Goal: Information Seeking & Learning: Check status

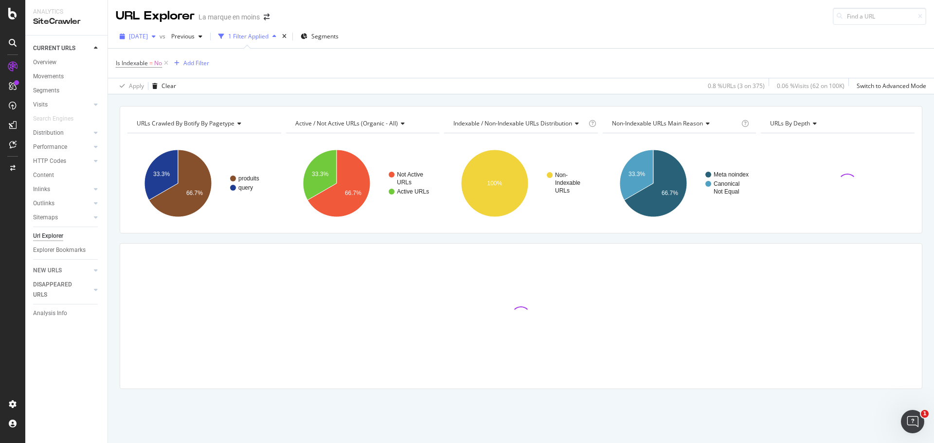
click at [148, 38] on span "[DATE]" at bounding box center [138, 36] width 19 height 8
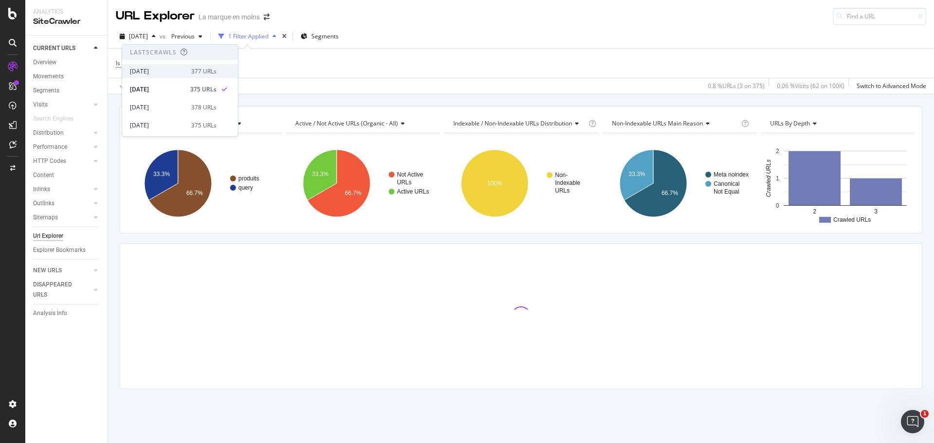
click at [175, 73] on div "[DATE]" at bounding box center [157, 71] width 55 height 9
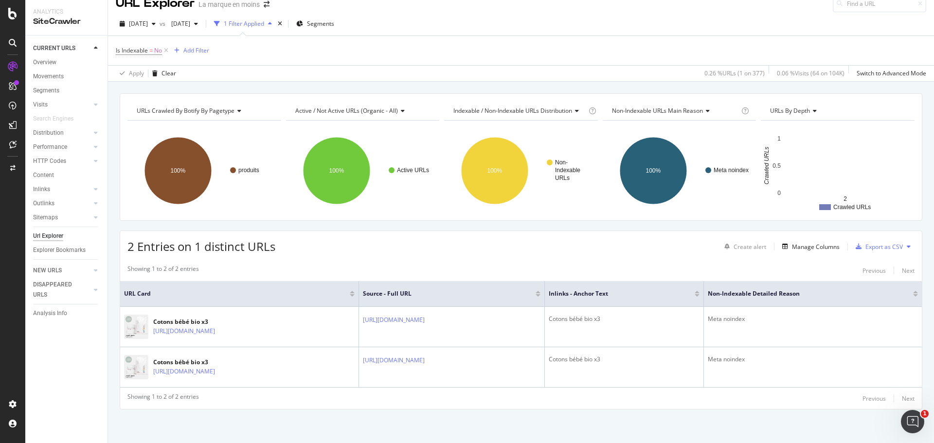
scroll to position [13, 0]
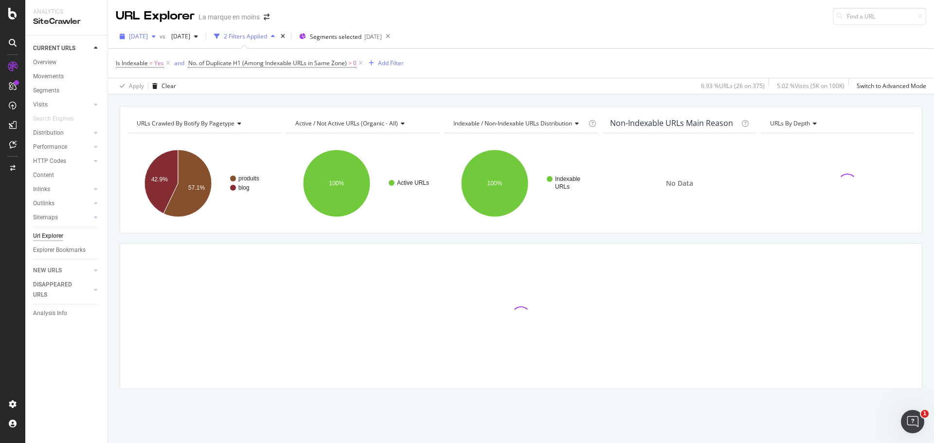
click at [144, 36] on span "[DATE]" at bounding box center [138, 36] width 19 height 8
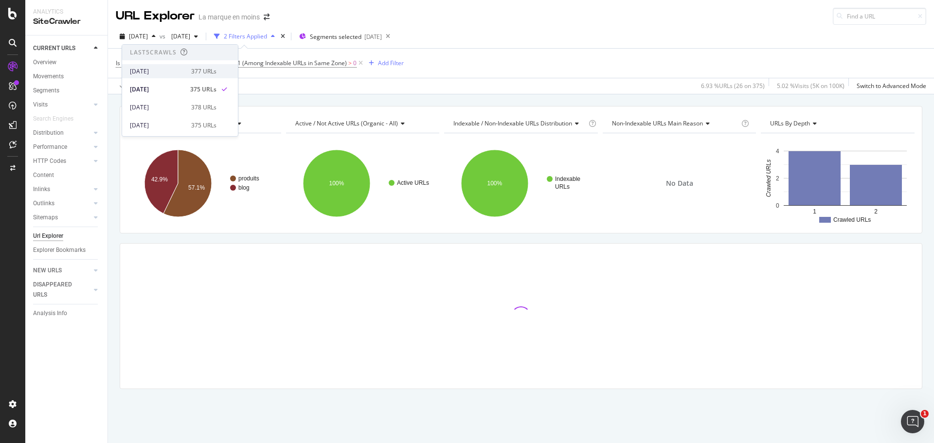
click at [152, 72] on div "[DATE]" at bounding box center [157, 71] width 55 height 9
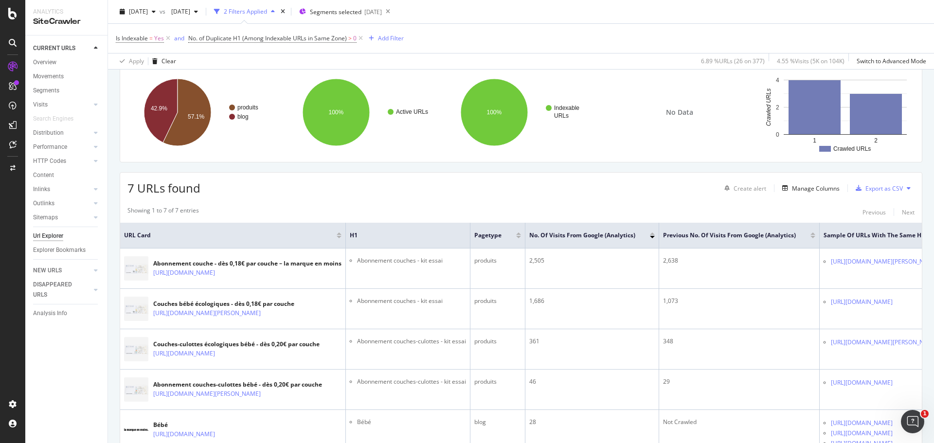
scroll to position [243, 0]
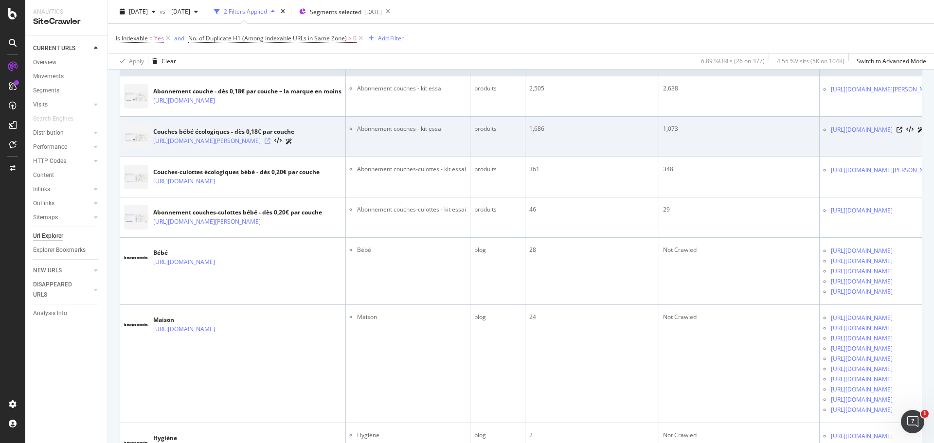
click at [271, 139] on icon at bounding box center [268, 141] width 6 height 6
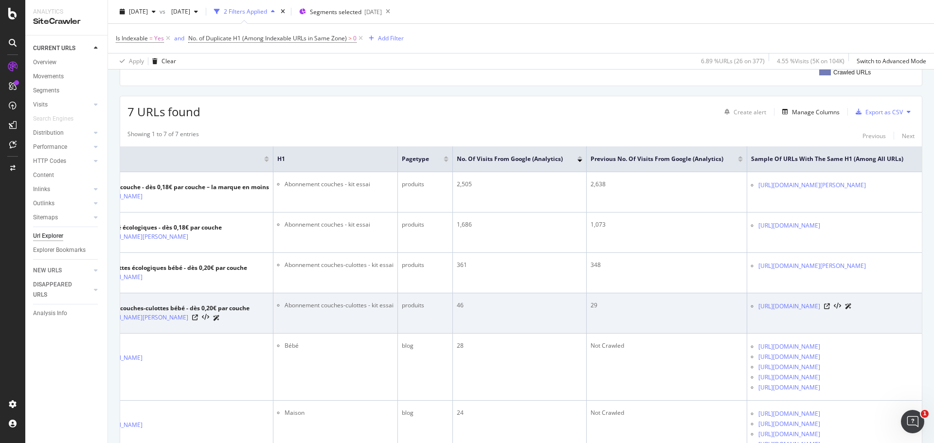
scroll to position [45, 0]
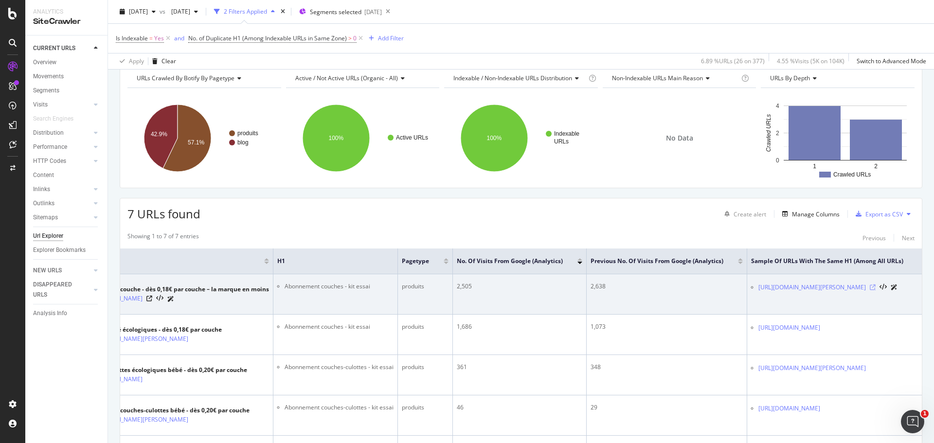
click at [870, 286] on icon at bounding box center [873, 288] width 6 height 6
